Goal: Transaction & Acquisition: Purchase product/service

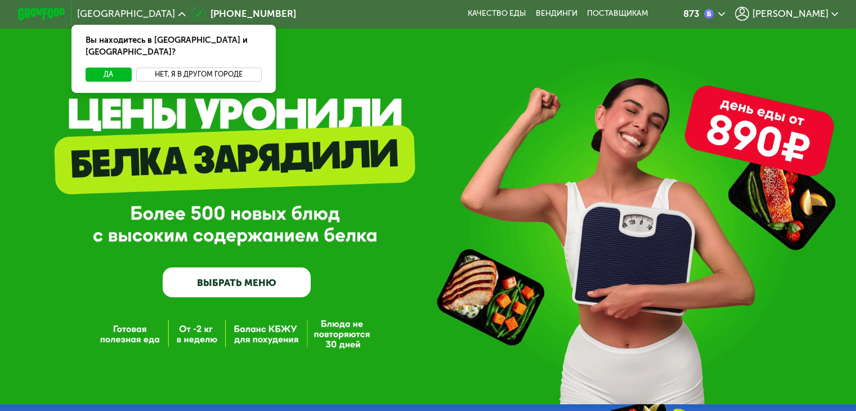
click at [169, 68] on button "Нет, я в другом городе" at bounding box center [199, 75] width 126 height 14
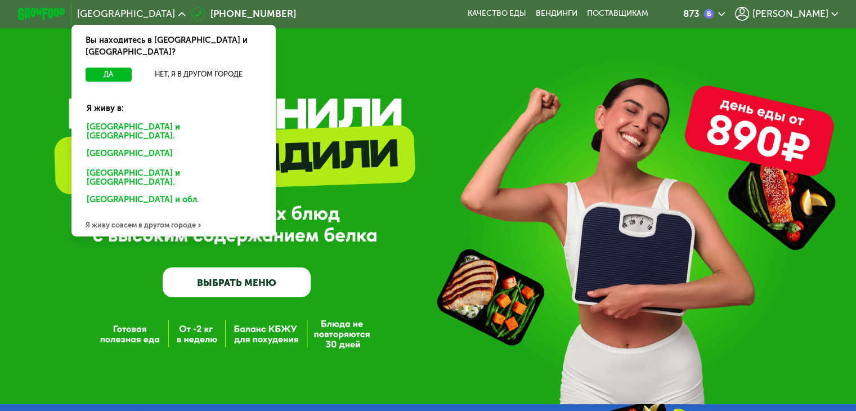
click at [130, 145] on div "Санкт-Петербурге и обл." at bounding box center [171, 154] width 186 height 19
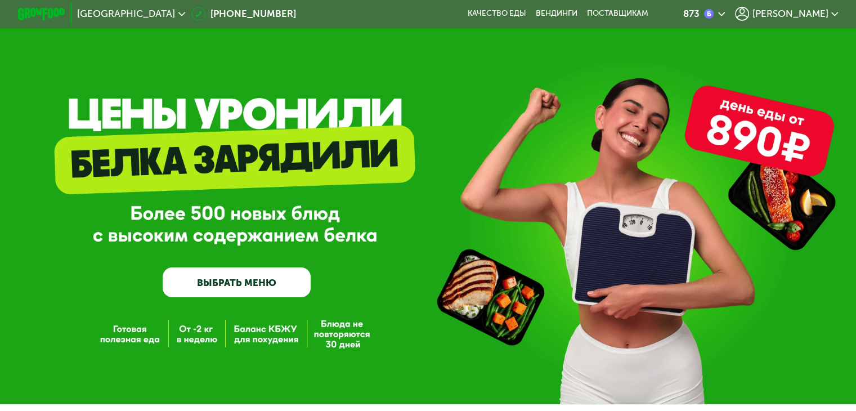
click at [252, 282] on link "ВЫБРАТЬ МЕНЮ" at bounding box center [237, 282] width 148 height 30
click at [248, 288] on link "ВЫБРАТЬ МЕНЮ" at bounding box center [237, 282] width 148 height 30
click at [225, 280] on link "ВЫБРАТЬ МЕНЮ" at bounding box center [237, 282] width 148 height 30
click at [243, 289] on link "ВЫБРАТЬ МЕНЮ" at bounding box center [237, 282] width 148 height 30
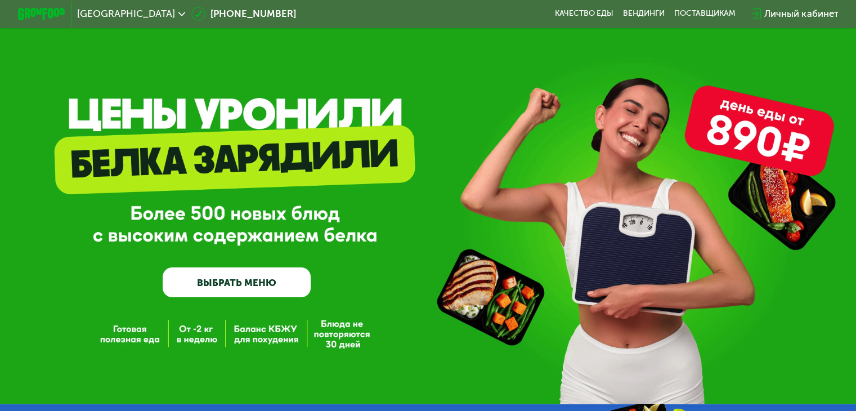
click at [234, 288] on link "ВЫБРАТЬ МЕНЮ" at bounding box center [237, 282] width 148 height 30
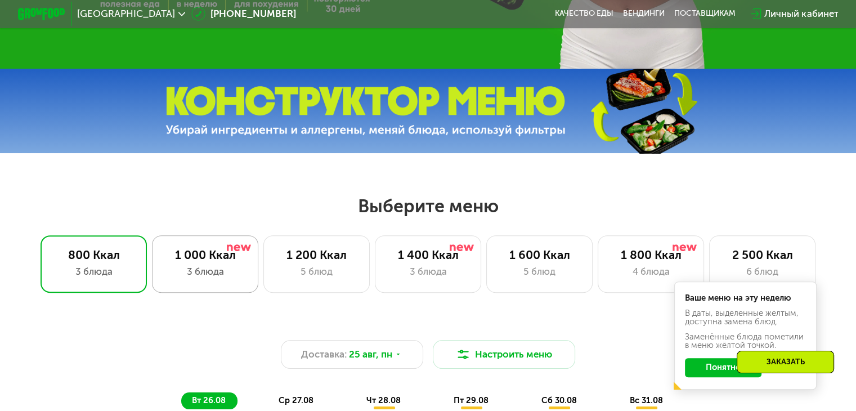
scroll to position [507, 0]
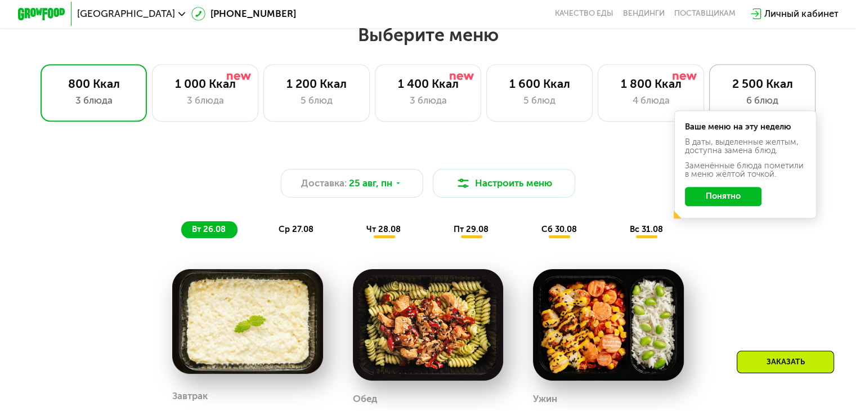
click at [767, 91] on div "2 500 Ккал" at bounding box center [763, 84] width 82 height 14
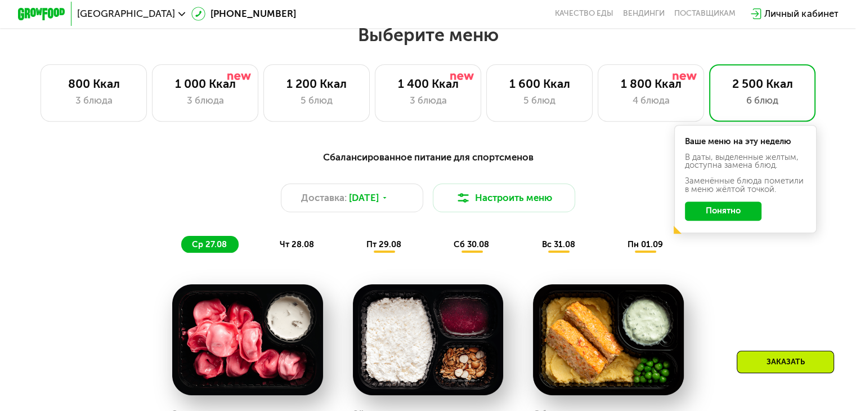
click at [725, 212] on button "Понятно" at bounding box center [723, 211] width 77 height 19
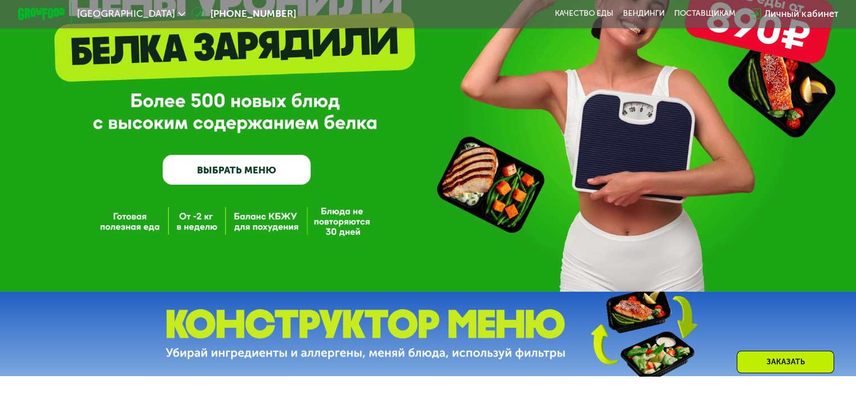
scroll to position [0, 0]
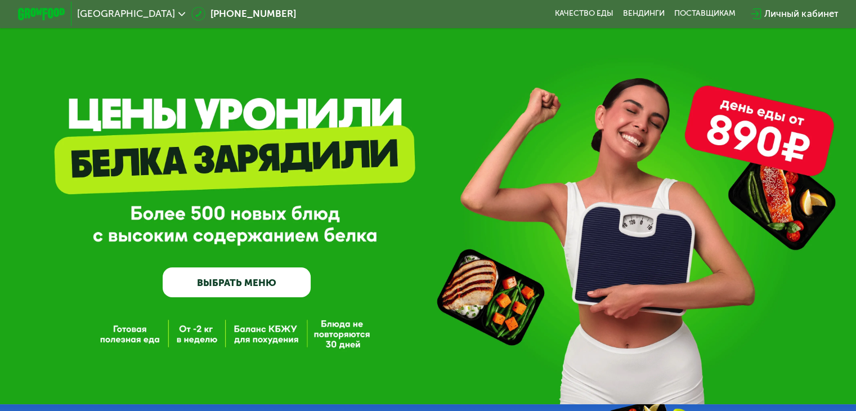
click at [18, 14] on img at bounding box center [41, 14] width 47 height 12
click at [230, 296] on link "ВЫБРАТЬ МЕНЮ" at bounding box center [237, 282] width 148 height 30
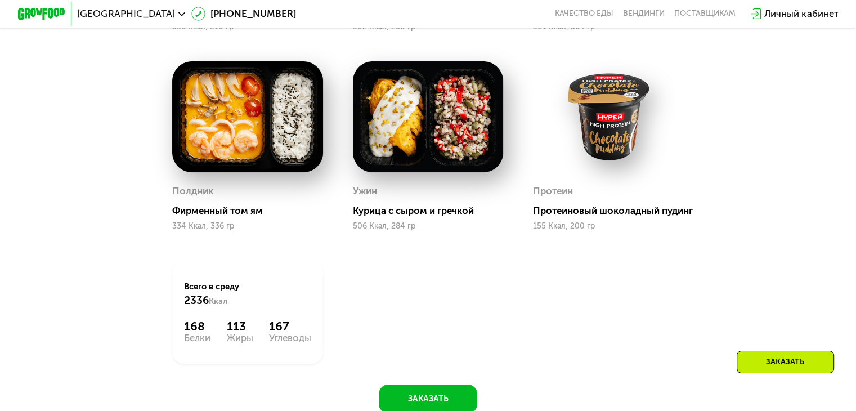
scroll to position [845, 0]
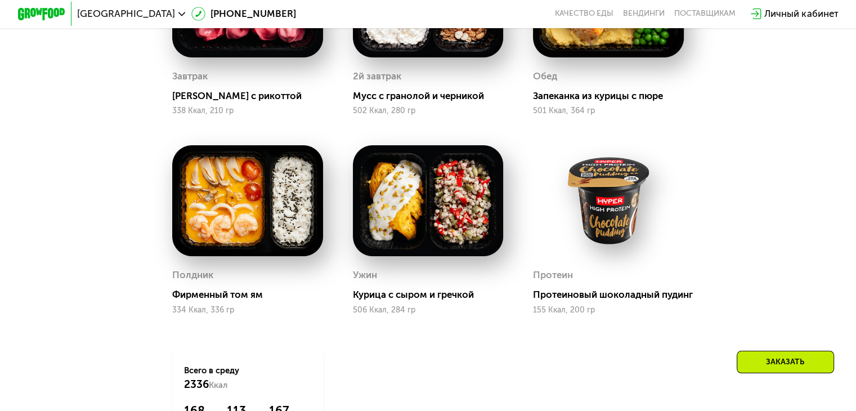
click at [794, 12] on div "Личный кабинет" at bounding box center [802, 14] width 74 height 14
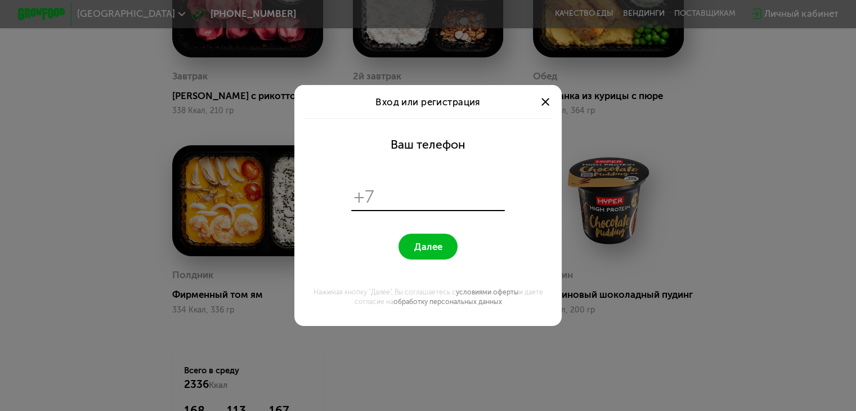
scroll to position [0, 0]
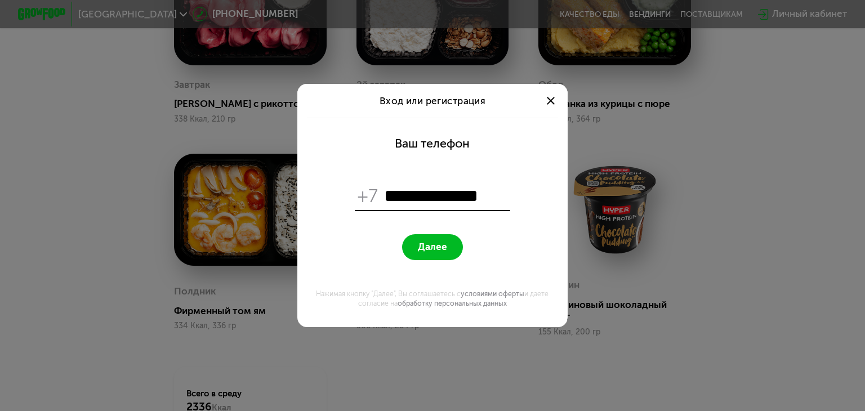
type input "**********"
click at [435, 247] on span "Далее" at bounding box center [432, 246] width 29 height 11
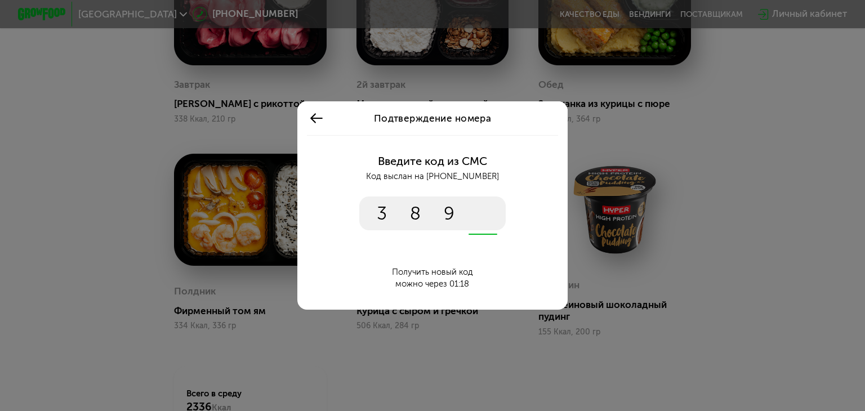
type input "****"
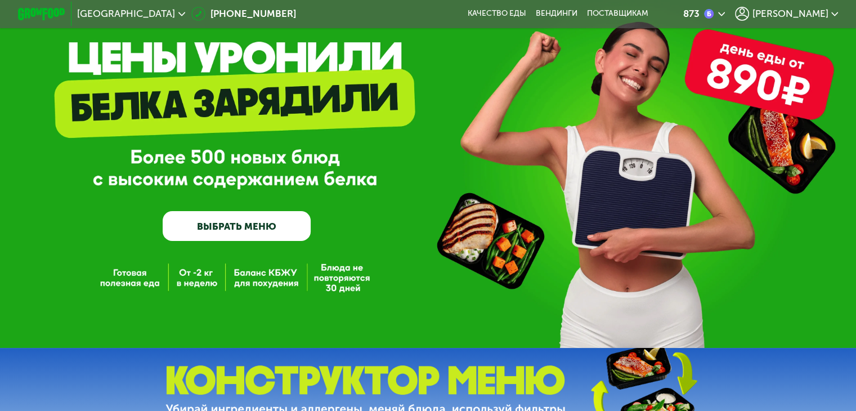
click at [196, 228] on link "ВЫБРАТЬ МЕНЮ" at bounding box center [237, 226] width 148 height 30
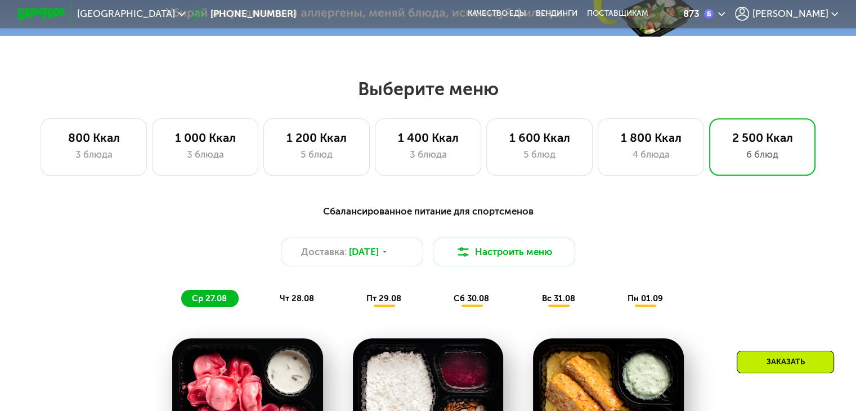
scroll to position [507, 0]
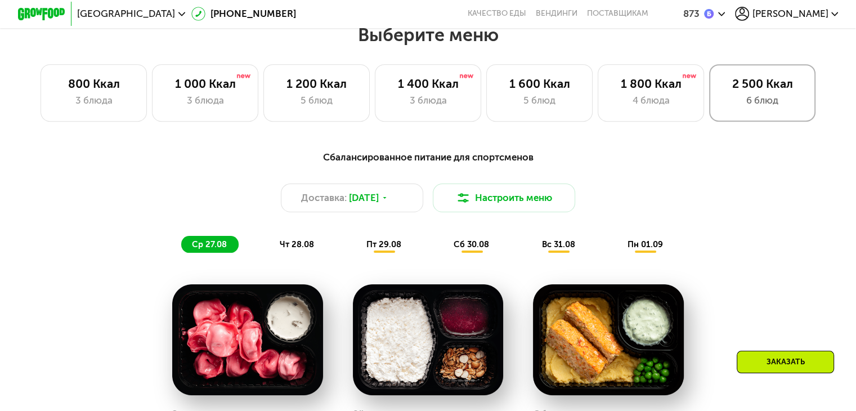
click at [736, 97] on div "6 блюд" at bounding box center [763, 100] width 82 height 14
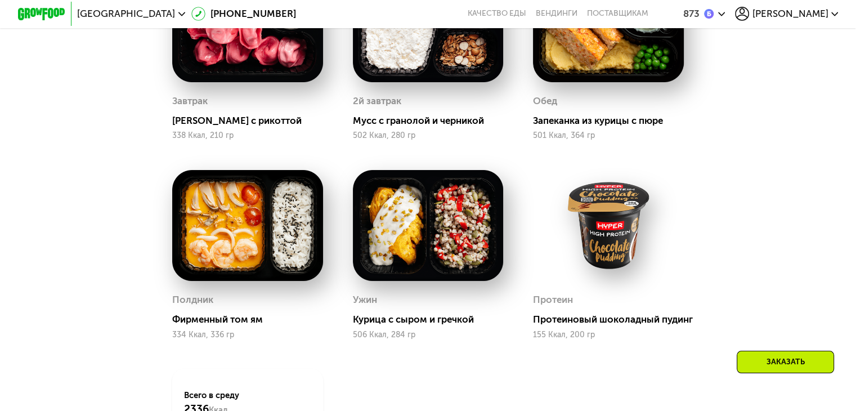
scroll to position [671, 0]
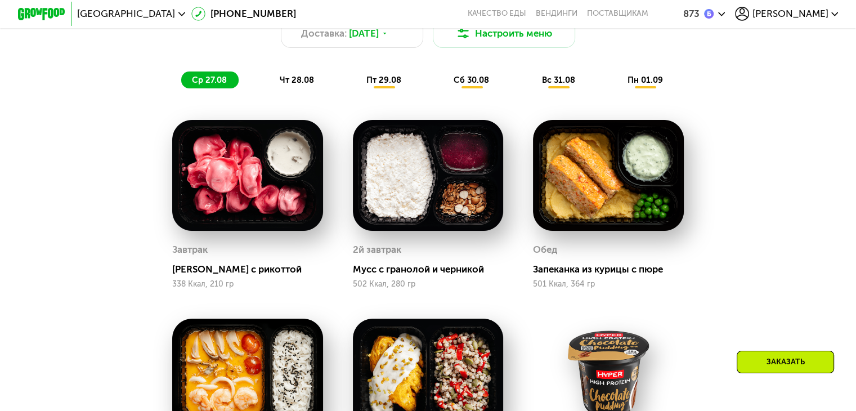
click at [300, 85] on span "чт 28.08" at bounding box center [296, 80] width 34 height 10
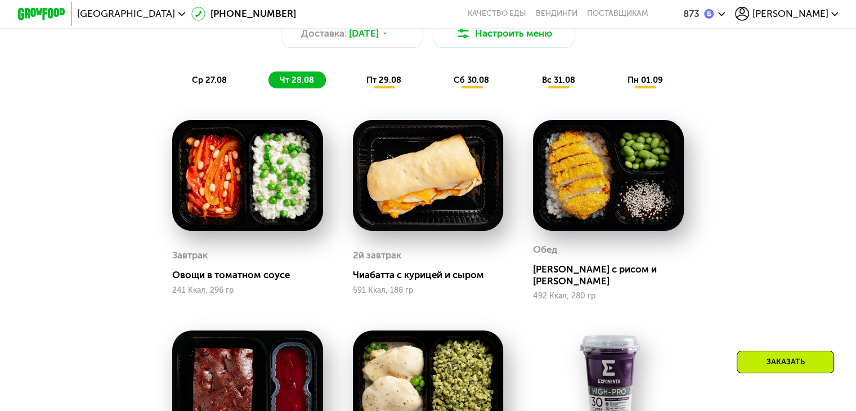
click at [205, 85] on span "ср 27.08" at bounding box center [209, 80] width 35 height 10
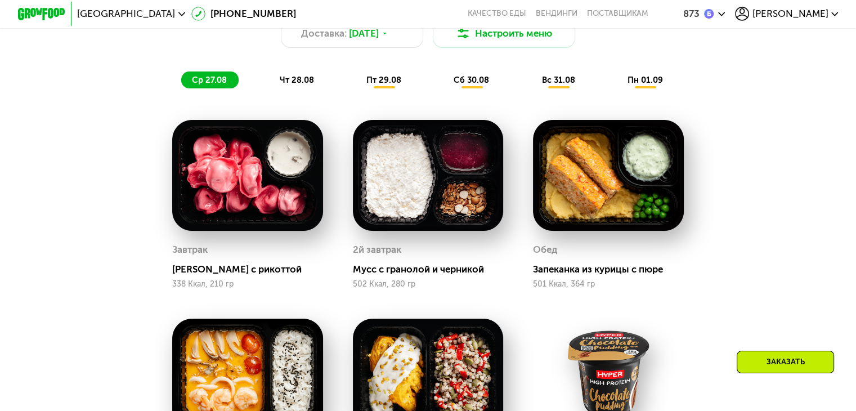
scroll to position [446, 0]
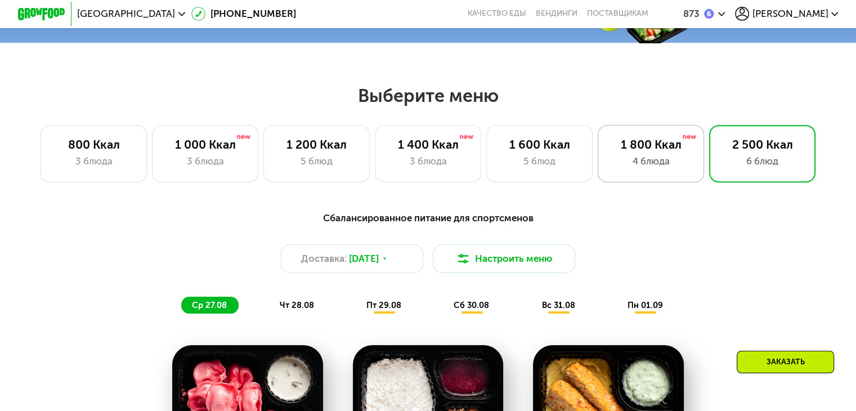
click at [653, 162] on div "4 блюда" at bounding box center [651, 161] width 82 height 14
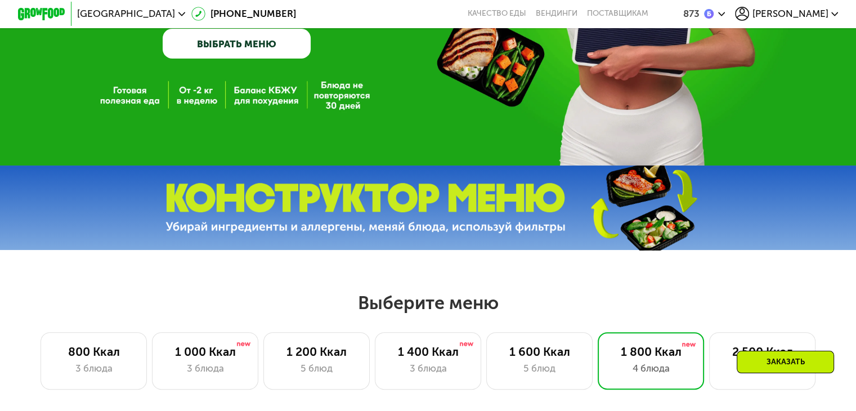
scroll to position [108, 0]
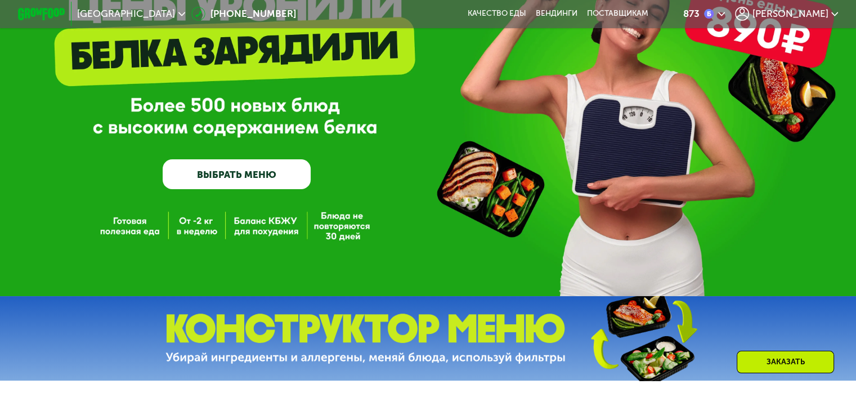
click at [53, 15] on img at bounding box center [41, 14] width 47 height 12
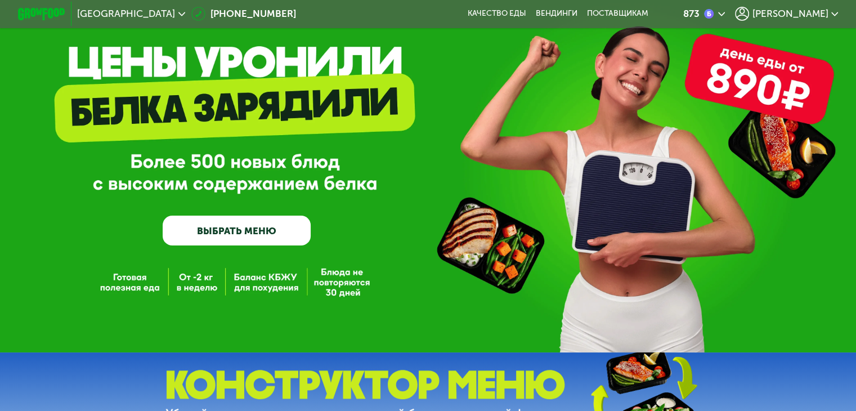
scroll to position [52, 0]
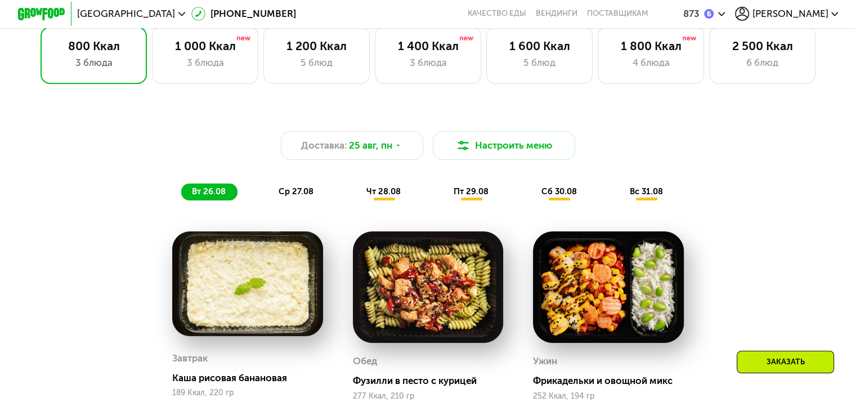
scroll to position [507, 0]
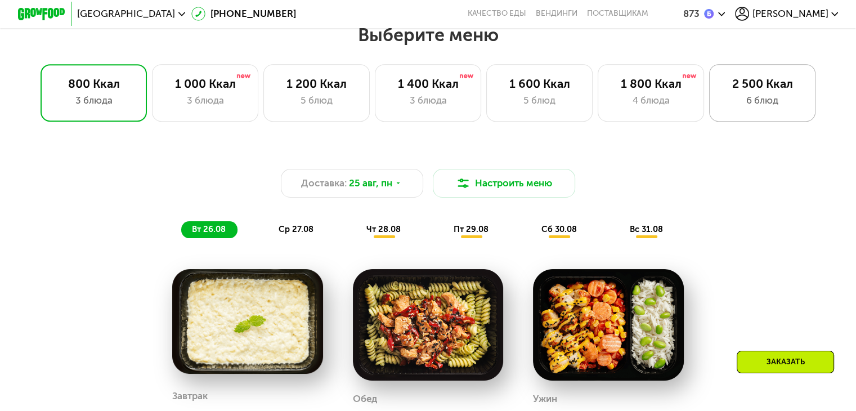
click at [750, 100] on div "6 блюд" at bounding box center [763, 100] width 82 height 14
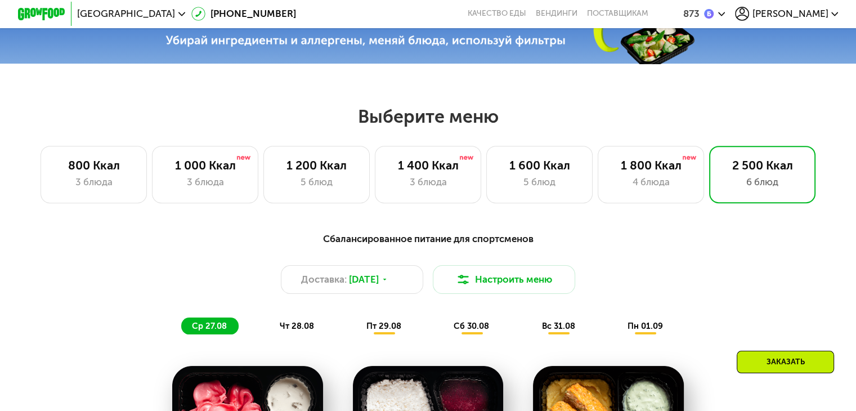
scroll to position [394, 0]
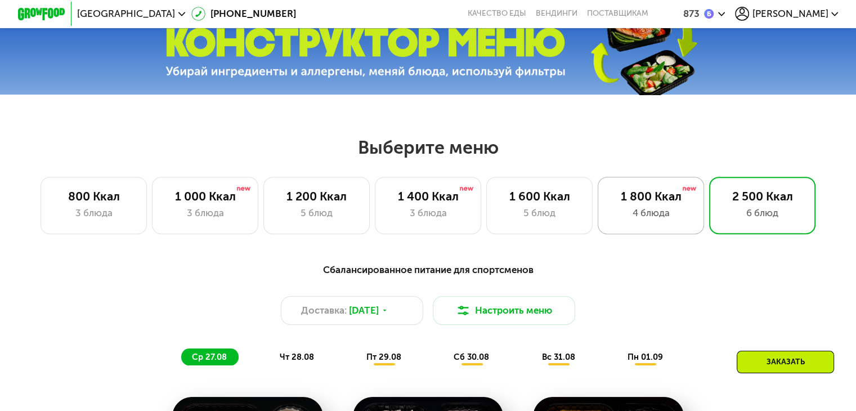
click at [709, 209] on div "1 800 Ккал 4 блюда" at bounding box center [762, 205] width 106 height 57
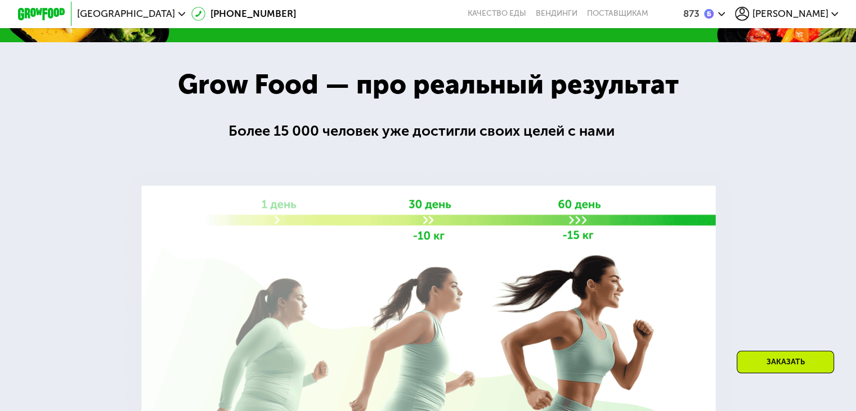
scroll to position [1182, 0]
